Goal: Communication & Community: Ask a question

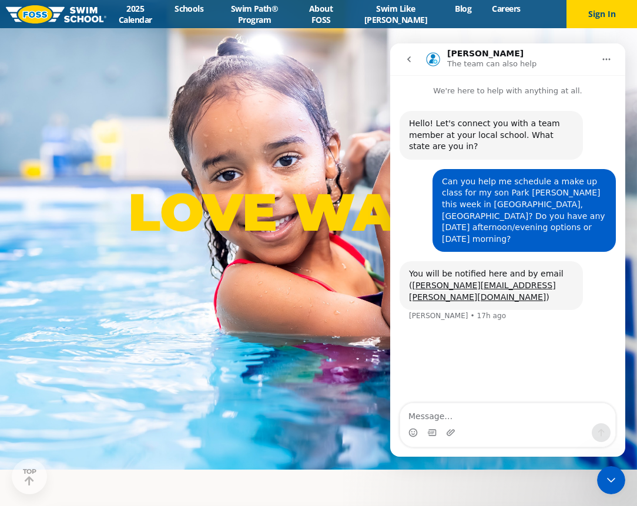
scroll to position [37, 0]
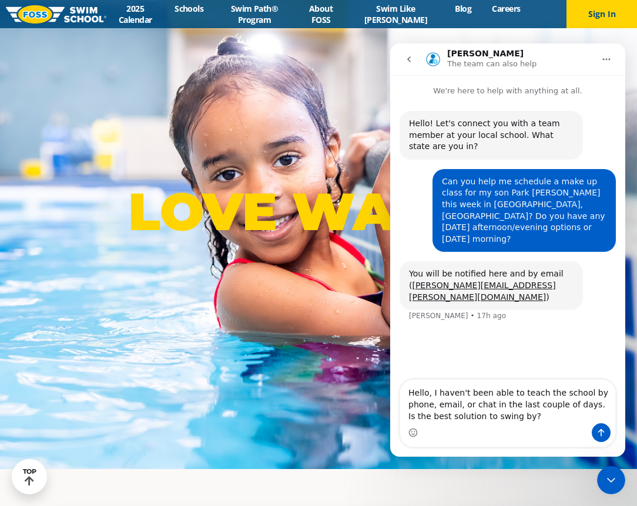
click at [523, 394] on textarea "Hello, I haven't been able to teach the school by phone, email, or chat in the …" at bounding box center [507, 401] width 215 height 43
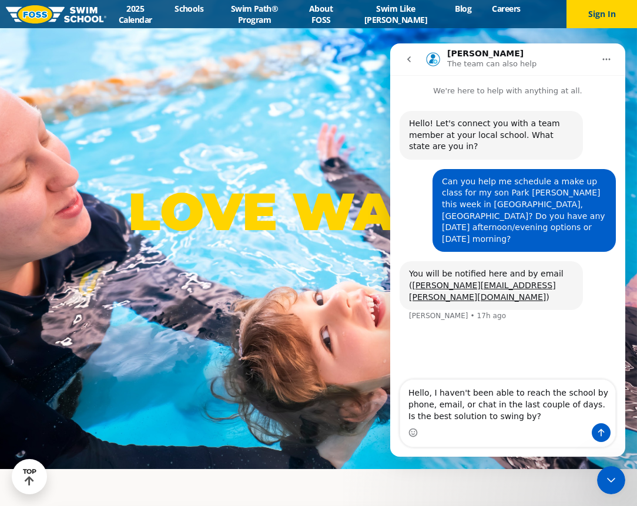
click at [432, 392] on textarea "Hello, I haven't been able to reach the school by phone, email, or chat in the …" at bounding box center [507, 401] width 215 height 43
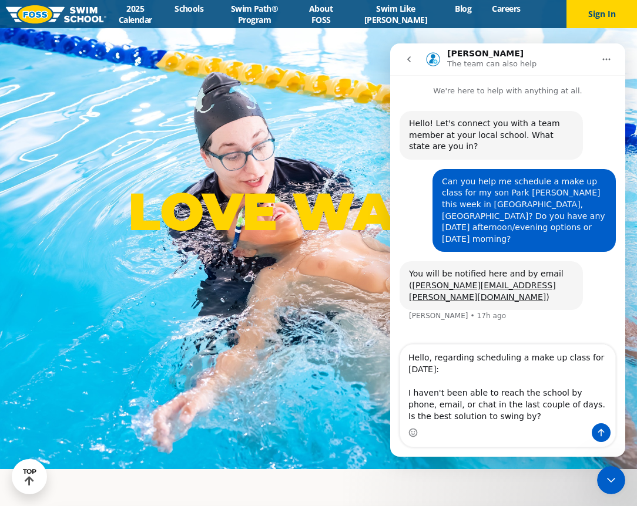
scroll to position [40, 0]
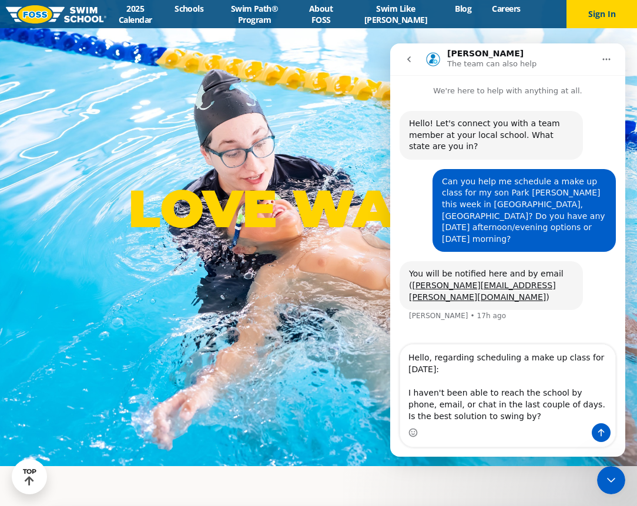
click at [484, 417] on textarea "Hello, regarding scheduling a make up class for [DATE]: I haven't been able to …" at bounding box center [507, 384] width 215 height 79
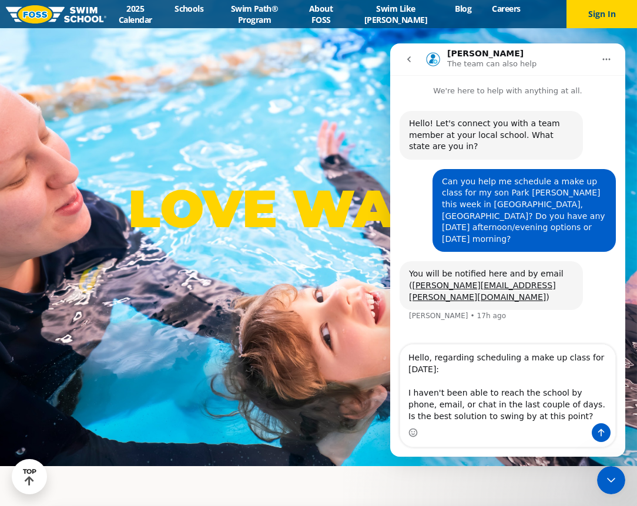
type textarea "Hello, regarding scheduling a make up class for [DATE]: I haven't been able to …"
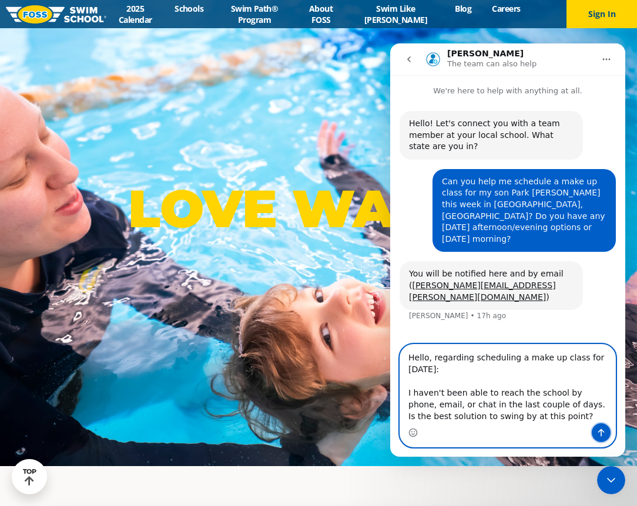
click at [604, 434] on icon "Send a message…" at bounding box center [600, 432] width 9 height 9
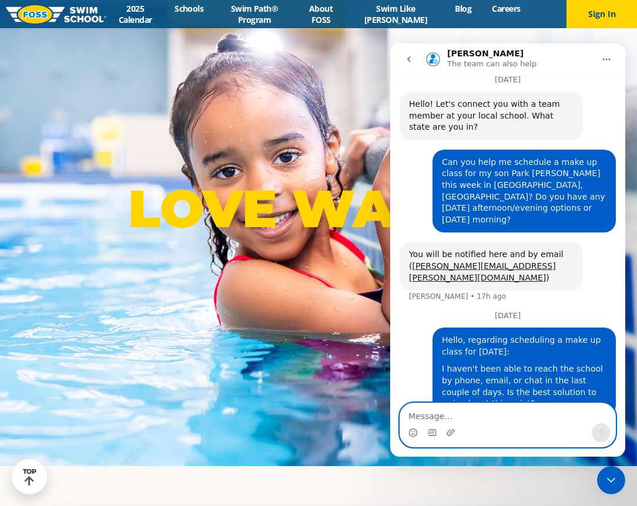
scroll to position [38, 0]
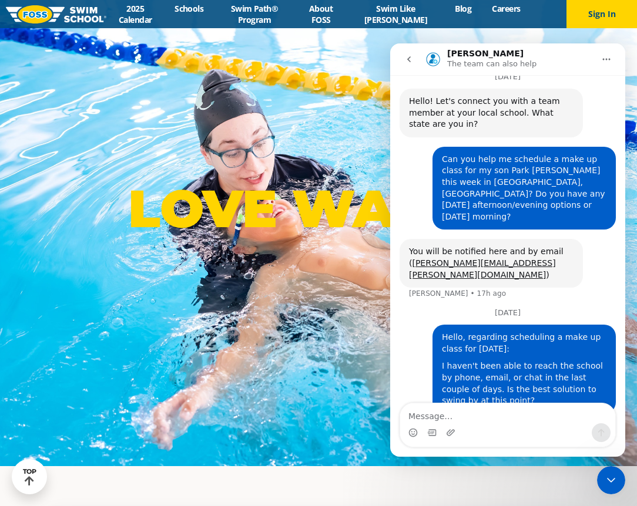
click at [455, 53] on h1 "[PERSON_NAME]" at bounding box center [485, 53] width 76 height 9
click at [434, 61] on img "Intercom messenger" at bounding box center [433, 59] width 19 height 19
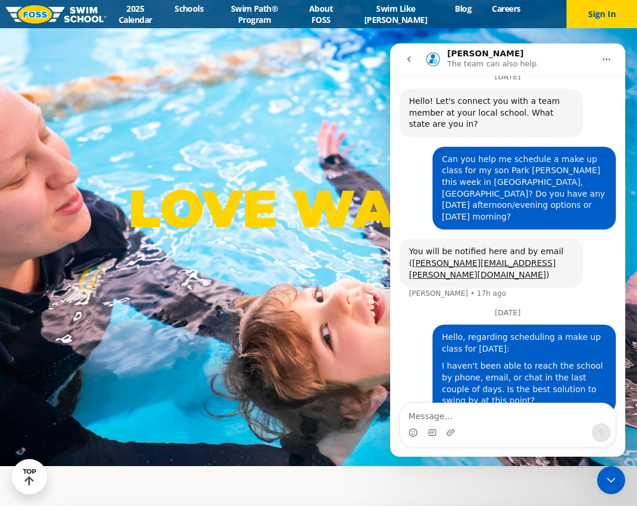
click at [606, 61] on icon "Home" at bounding box center [606, 59] width 9 height 9
click at [232, 100] on div "LOVE WATER ®" at bounding box center [318, 213] width 637 height 506
